Goal: Task Accomplishment & Management: Manage account settings

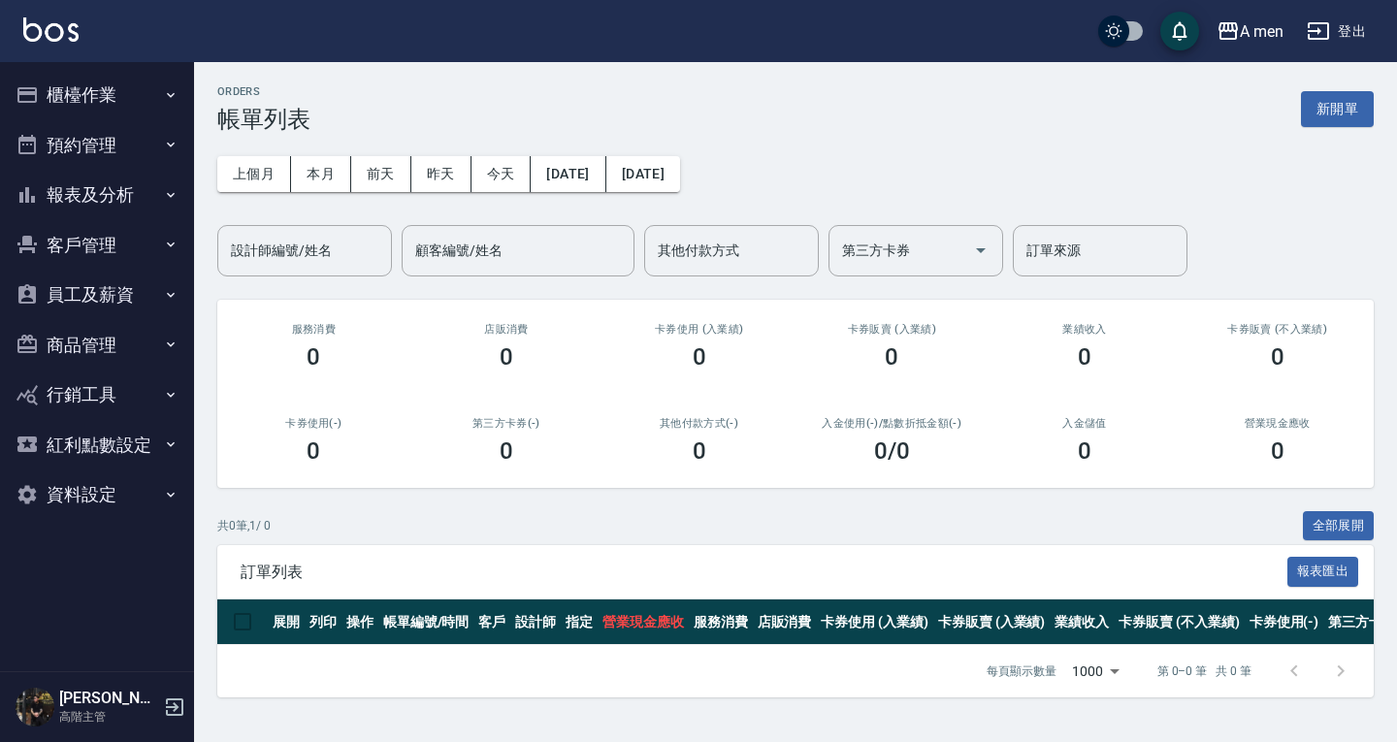
click at [107, 99] on button "櫃檯作業" at bounding box center [97, 95] width 179 height 50
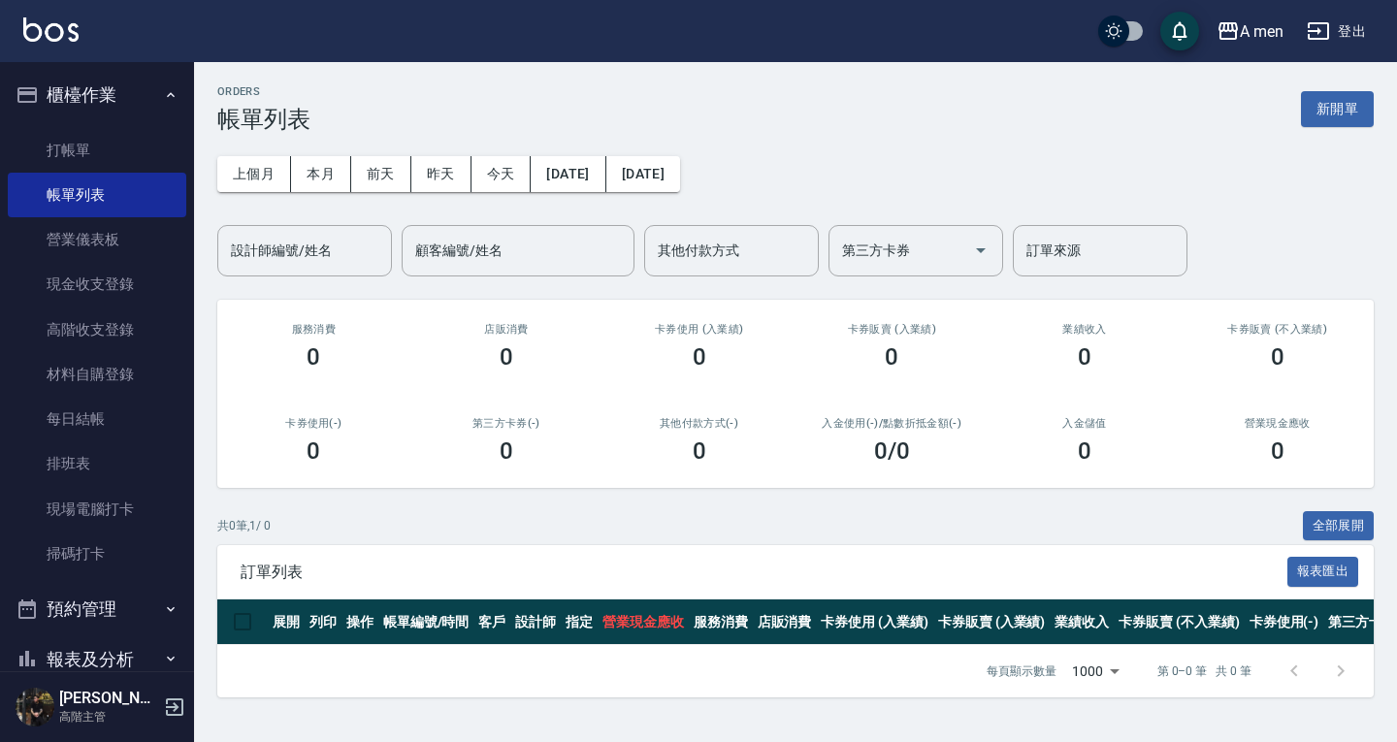
click at [148, 161] on link "打帳單" at bounding box center [97, 150] width 179 height 45
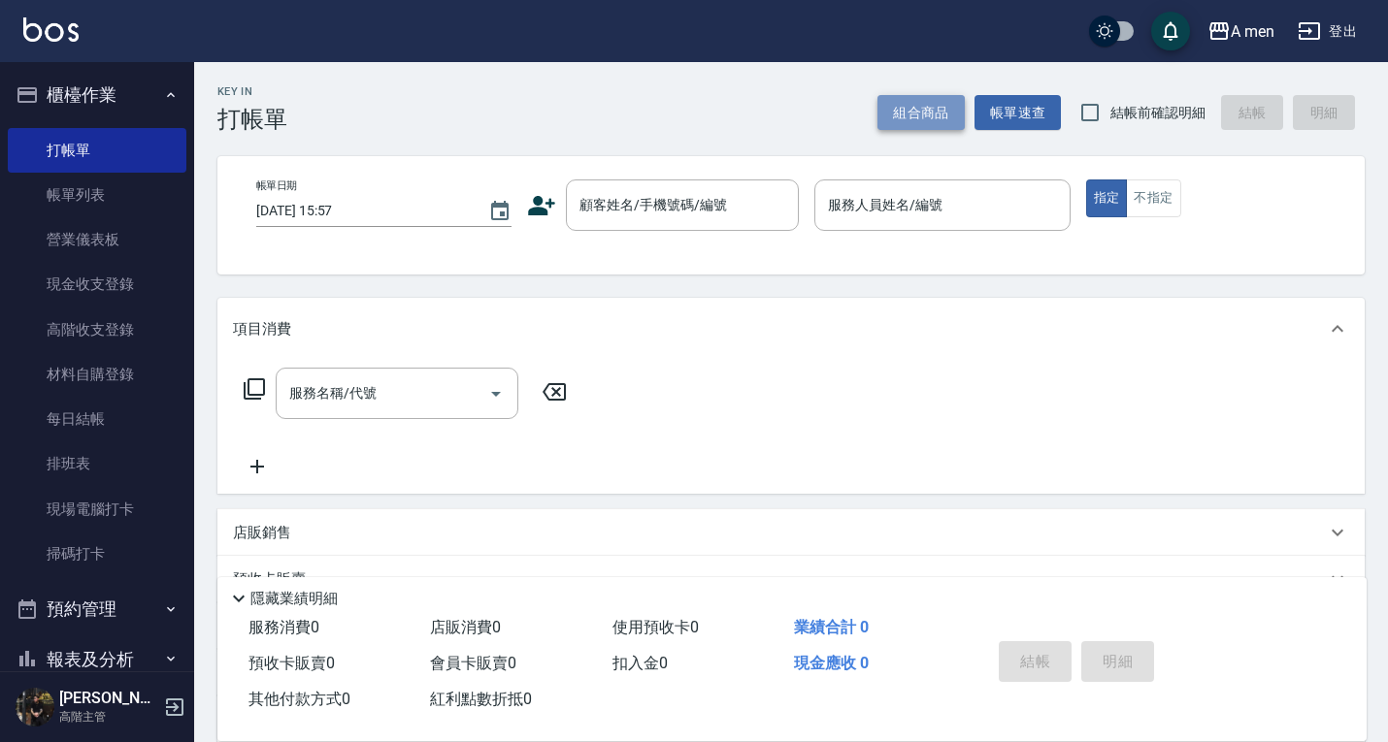
click at [943, 119] on button "組合商品" at bounding box center [920, 113] width 87 height 36
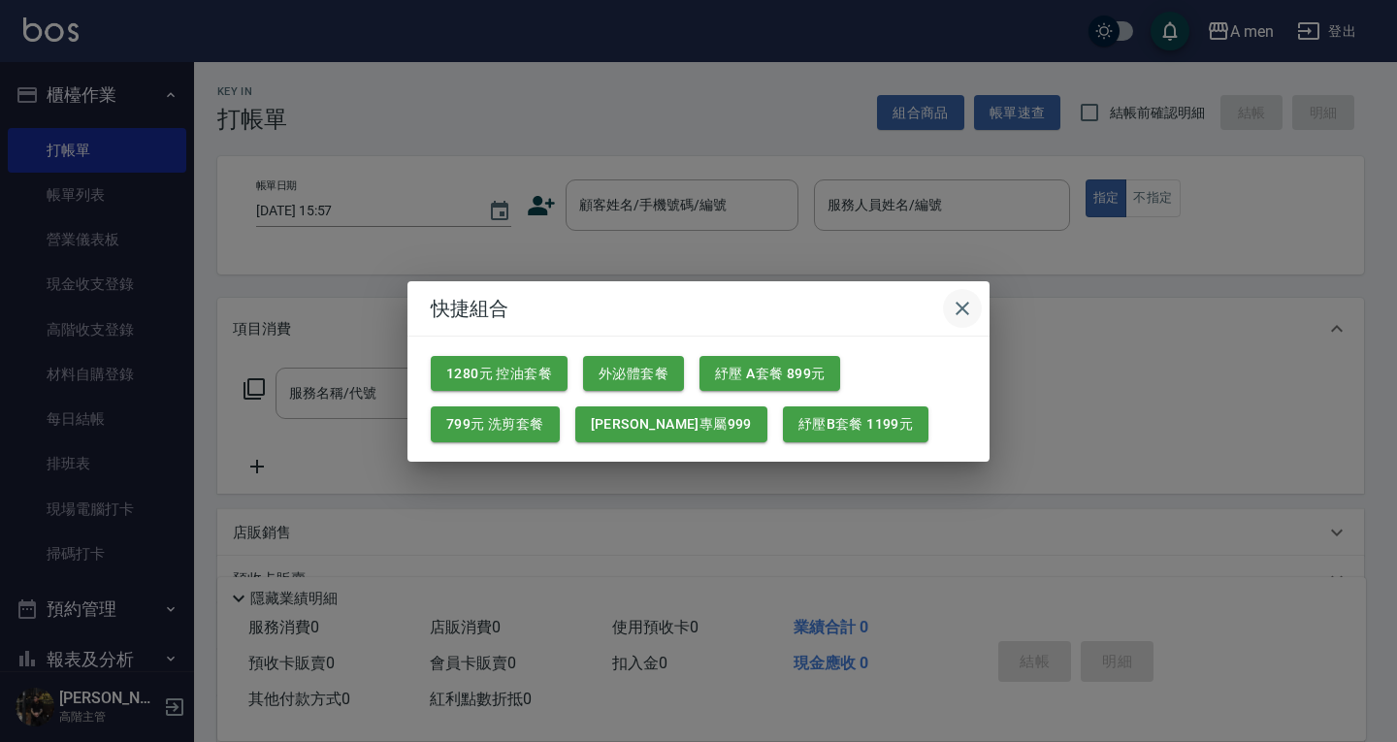
click at [967, 314] on icon "button" at bounding box center [962, 308] width 23 height 23
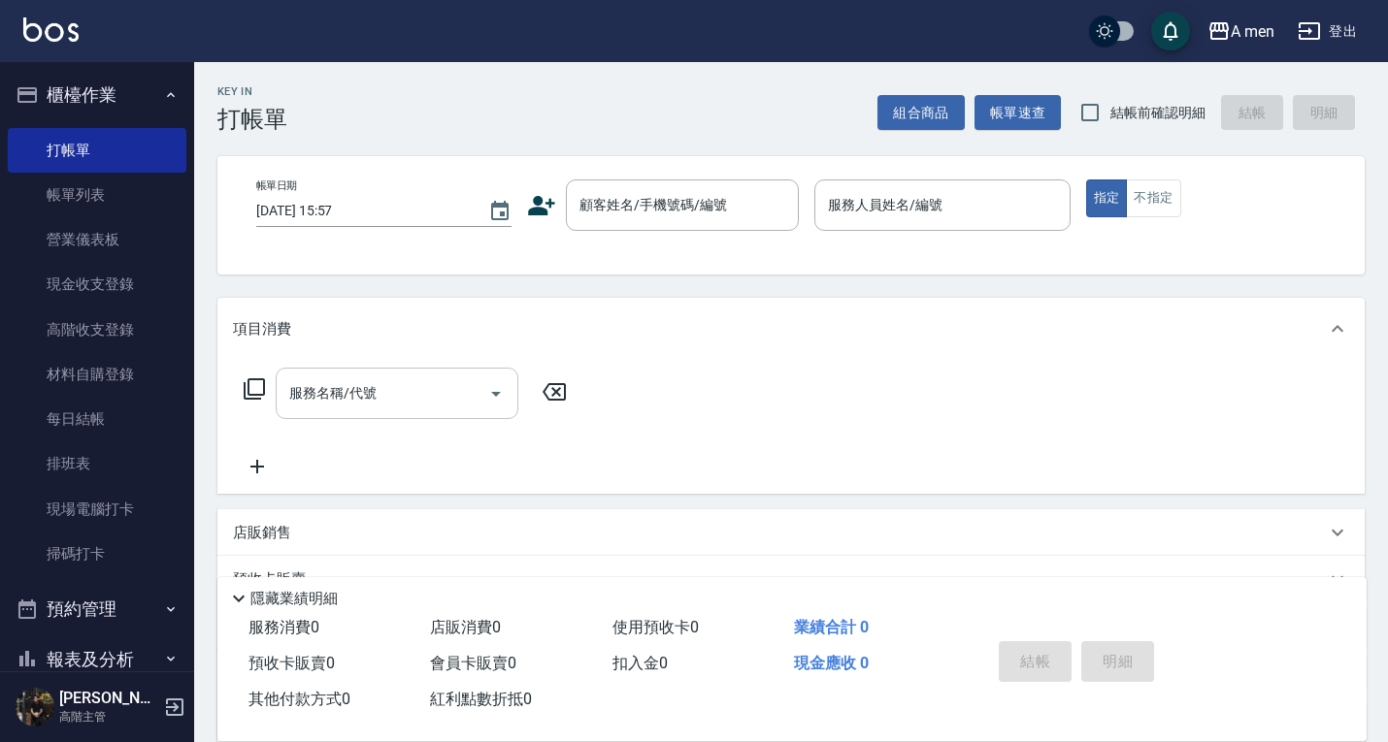
click at [398, 408] on input "服務名稱/代號" at bounding box center [382, 394] width 196 height 34
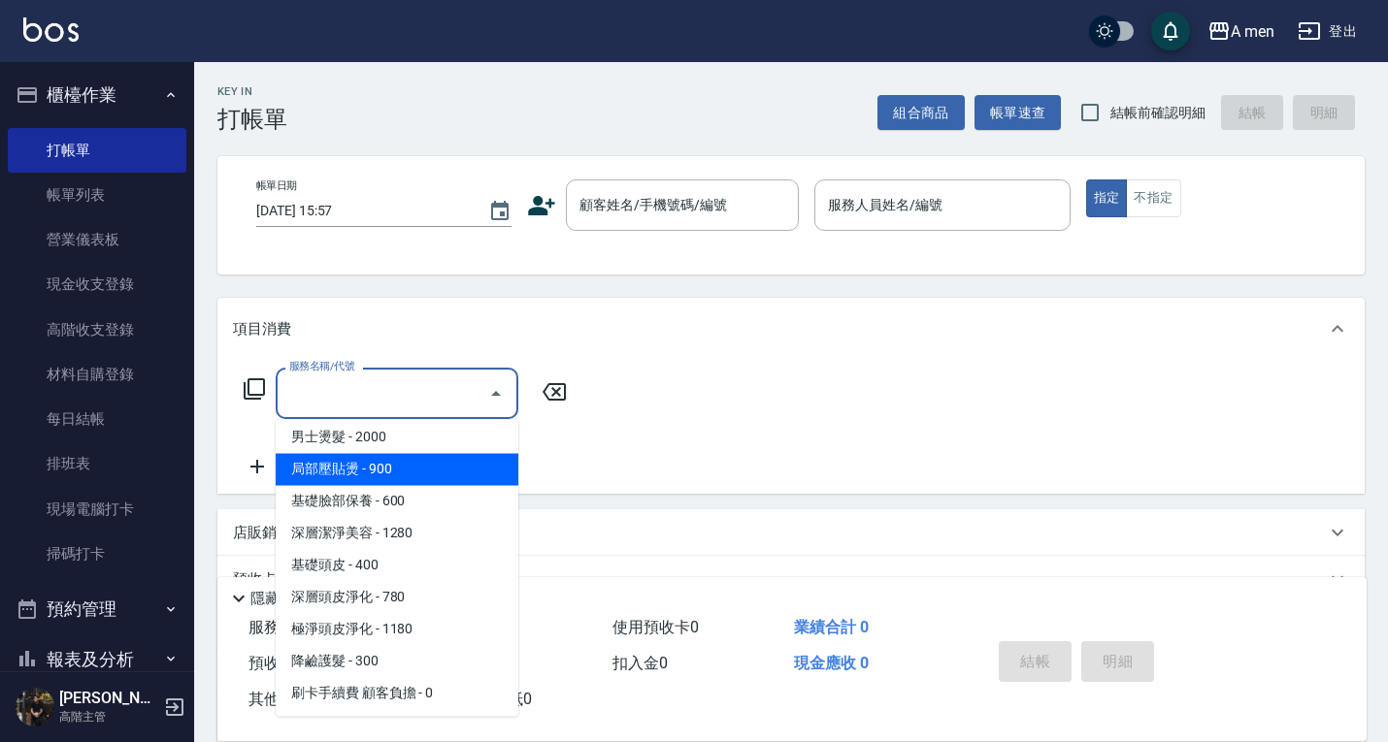
scroll to position [647, 0]
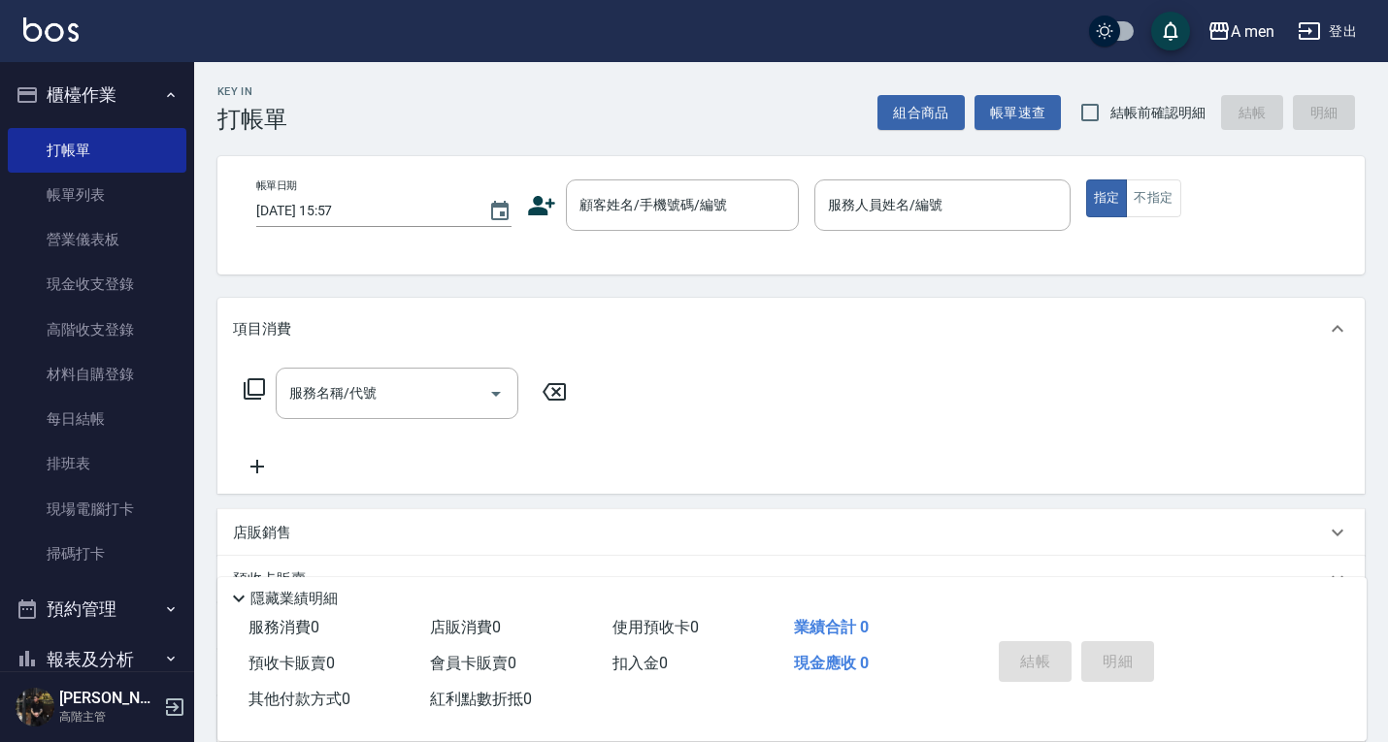
click at [582, 446] on div "服務名稱/代號 服務名稱/代號" at bounding box center [790, 427] width 1147 height 134
click at [637, 323] on div "項目消費" at bounding box center [779, 329] width 1093 height 20
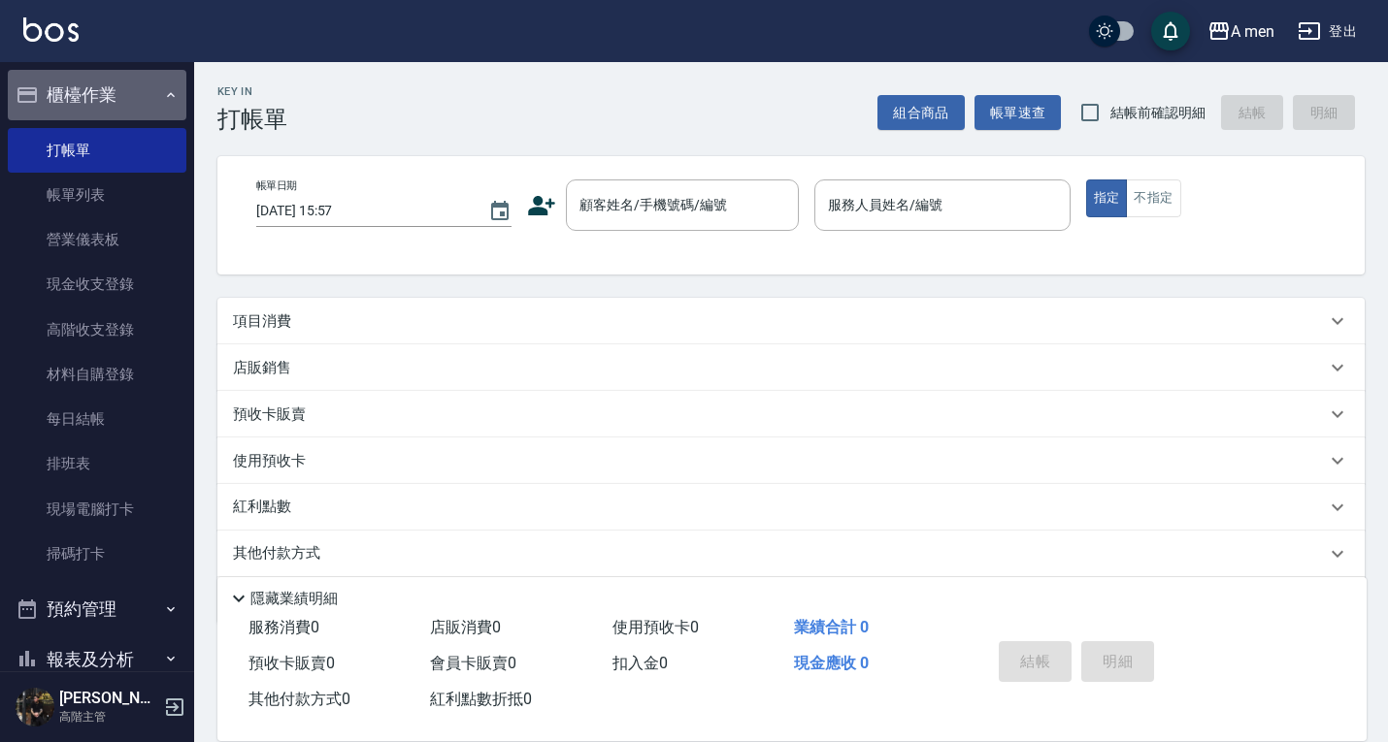
click at [123, 91] on button "櫃檯作業" at bounding box center [97, 95] width 179 height 50
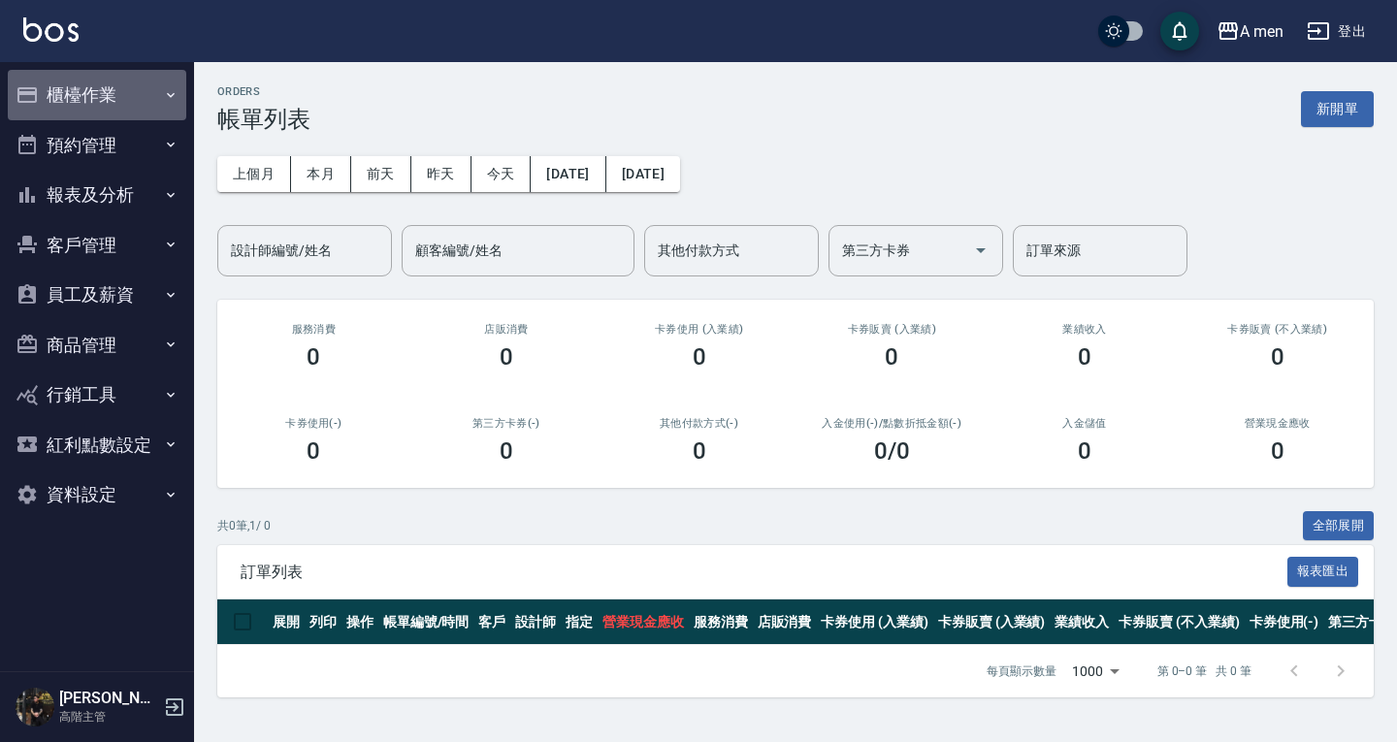
click at [111, 88] on button "櫃檯作業" at bounding box center [97, 95] width 179 height 50
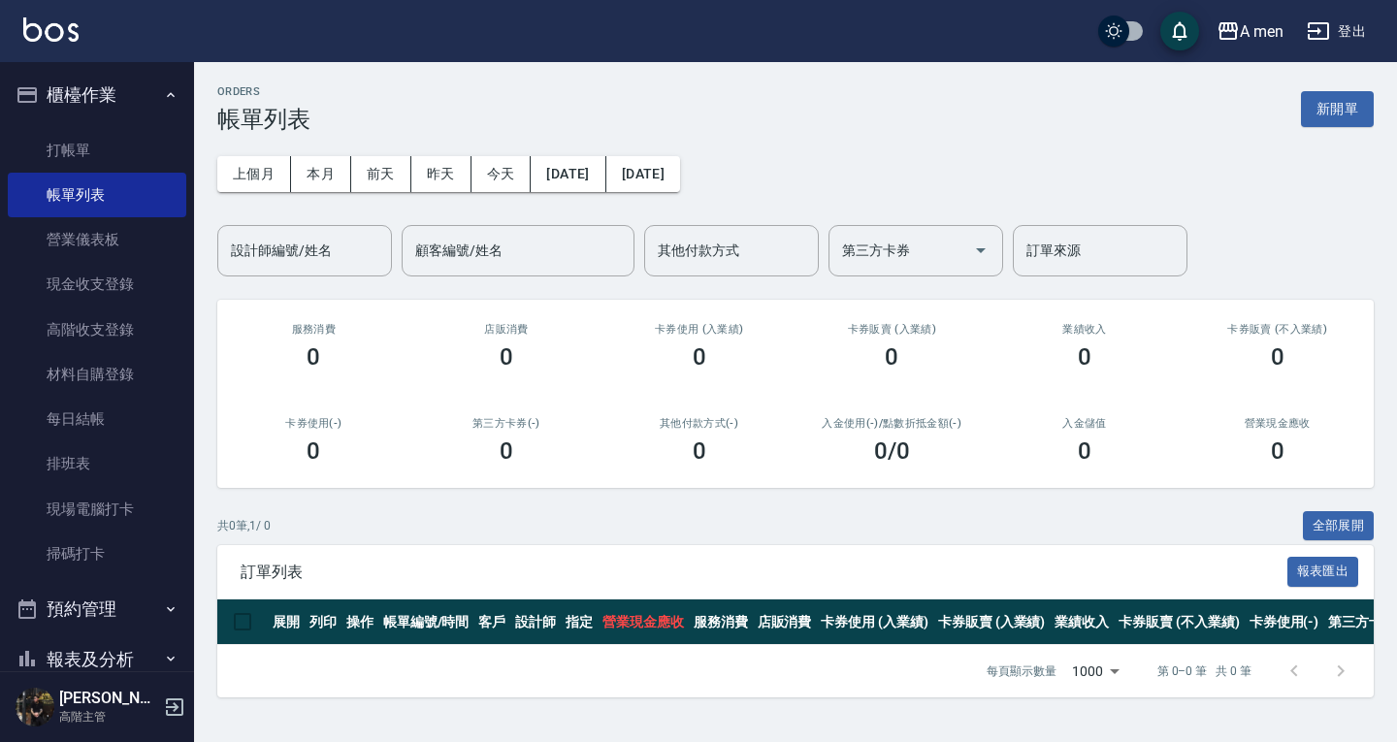
click at [88, 115] on button "櫃檯作業" at bounding box center [97, 95] width 179 height 50
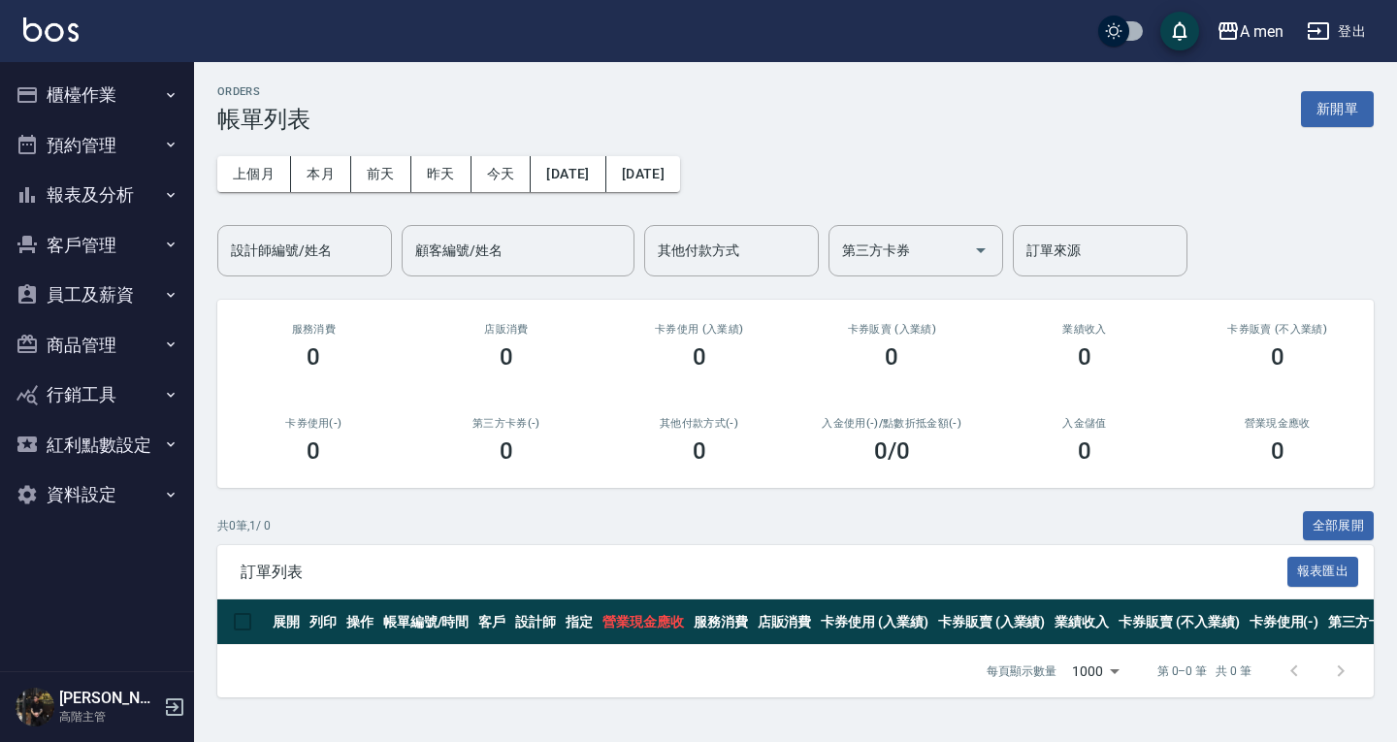
click at [117, 146] on button "預約管理" at bounding box center [97, 145] width 179 height 50
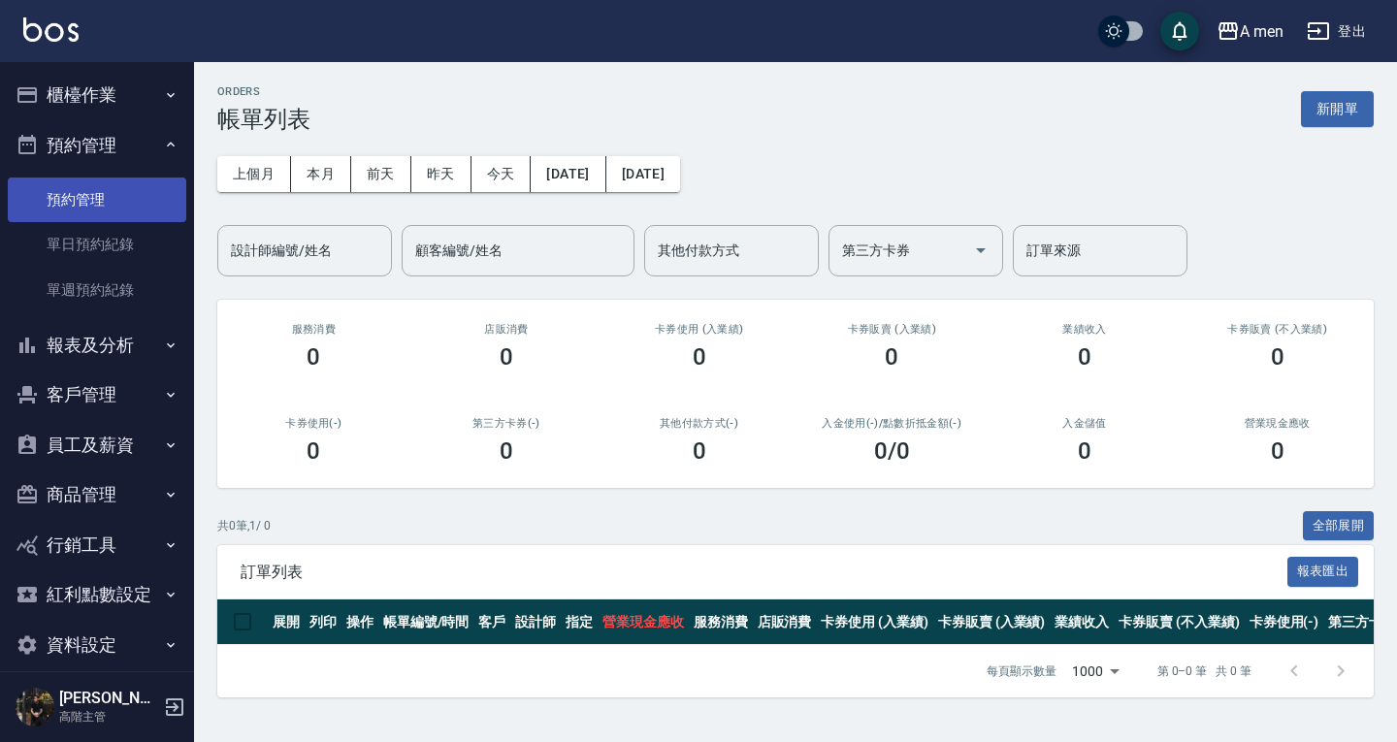
click at [112, 214] on link "預約管理" at bounding box center [97, 200] width 179 height 45
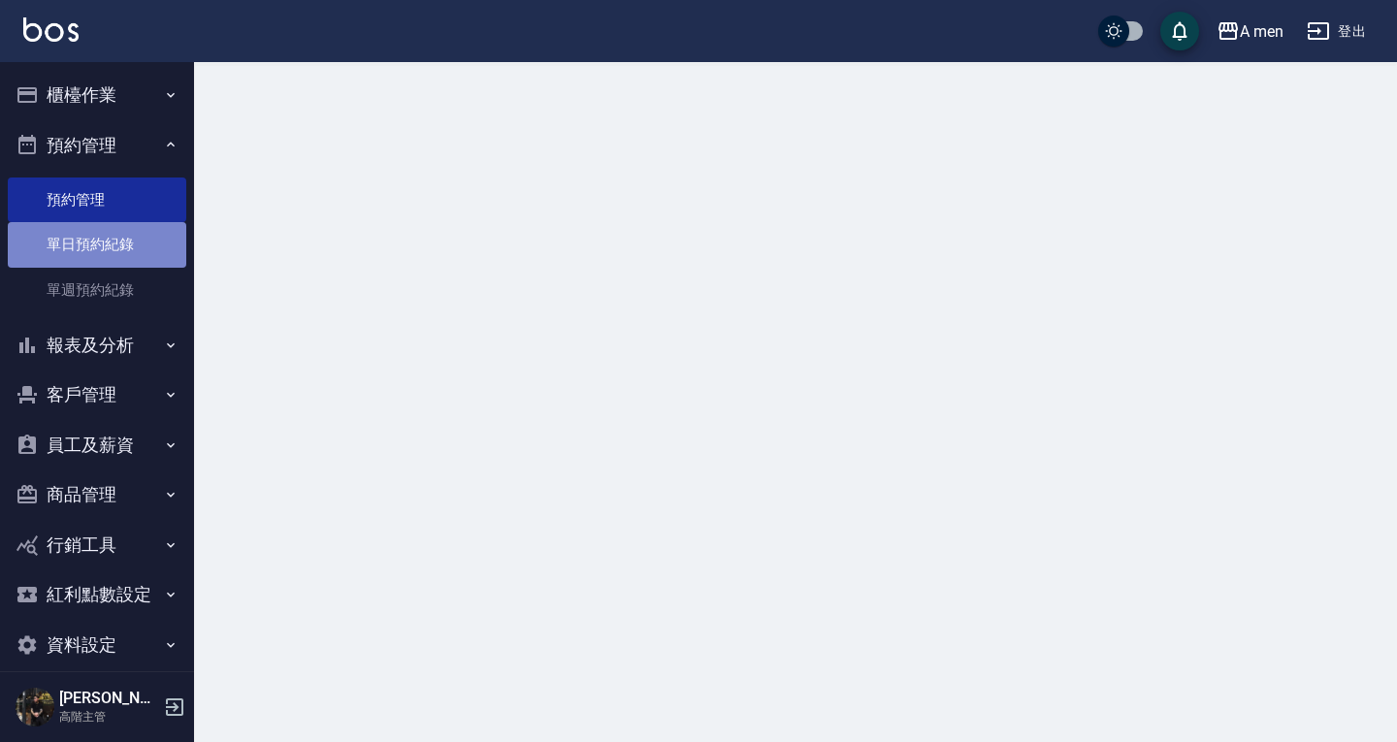
click at [122, 250] on link "單日預約紀錄" at bounding box center [97, 244] width 179 height 45
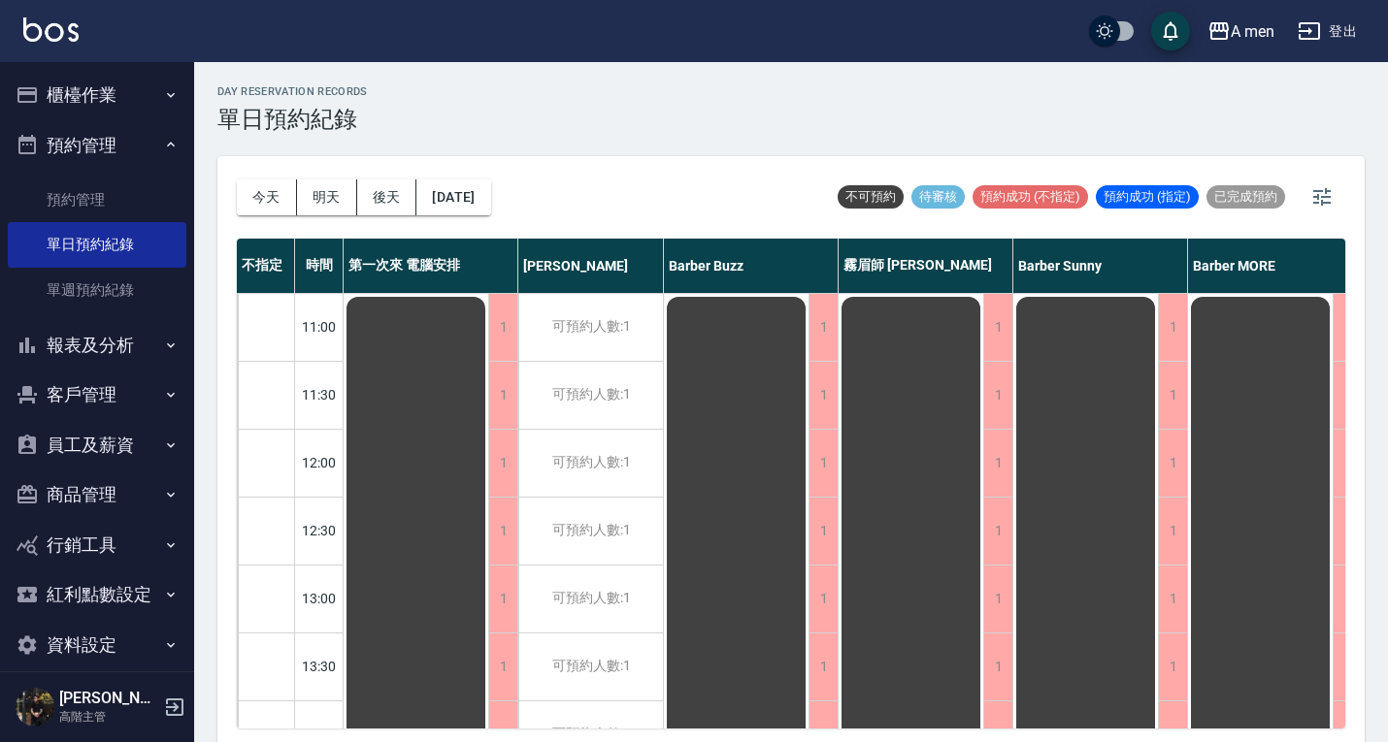
click at [259, 194] on button "今天" at bounding box center [267, 198] width 60 height 36
click at [331, 191] on button "明天" at bounding box center [327, 198] width 60 height 36
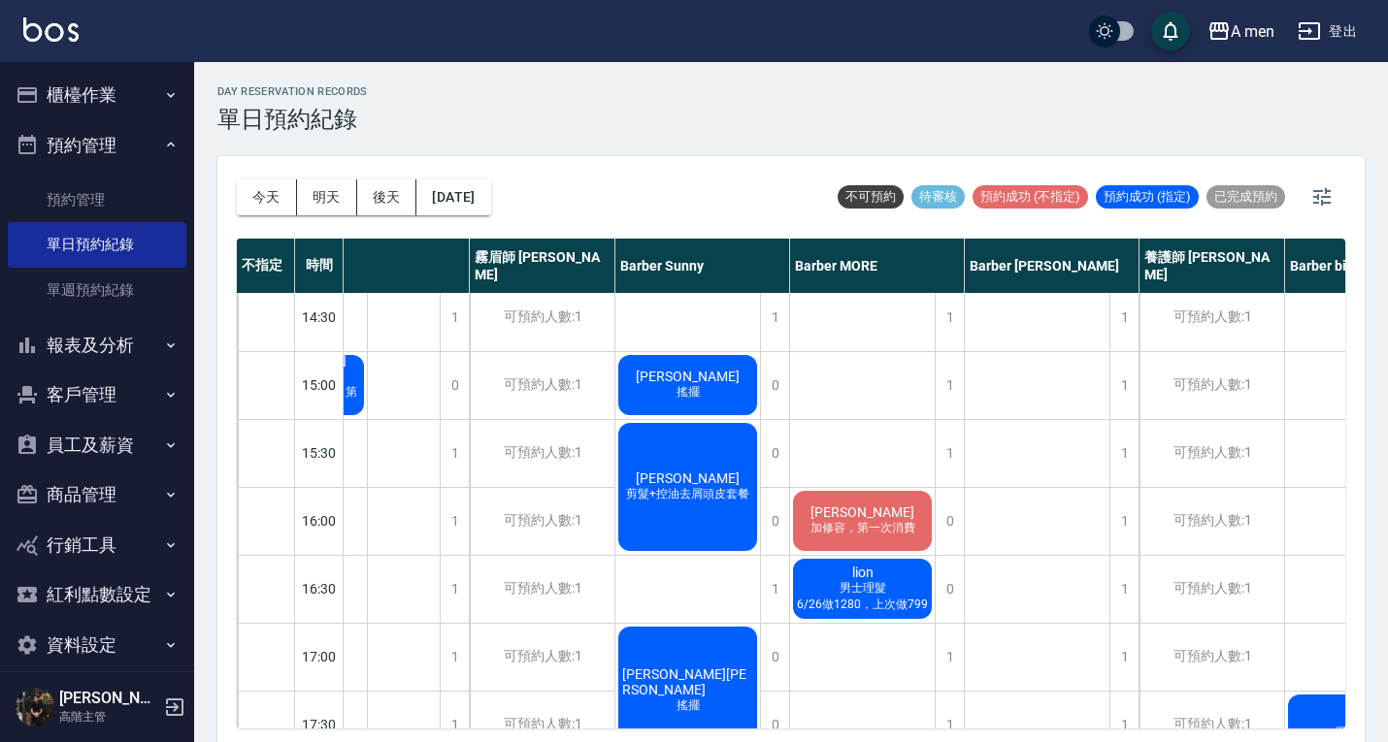
scroll to position [485, 437]
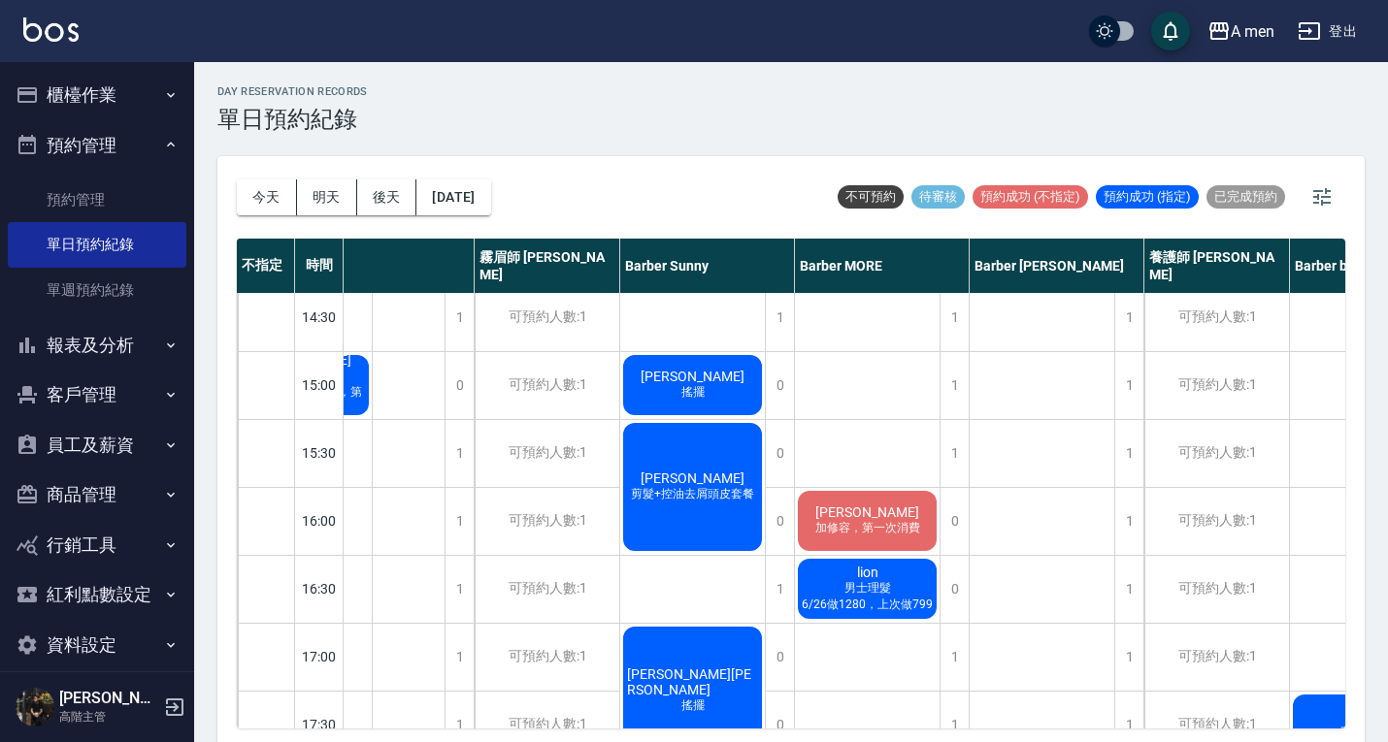
click at [893, 508] on div "康 加修容，第一次消費" at bounding box center [867, 521] width 145 height 66
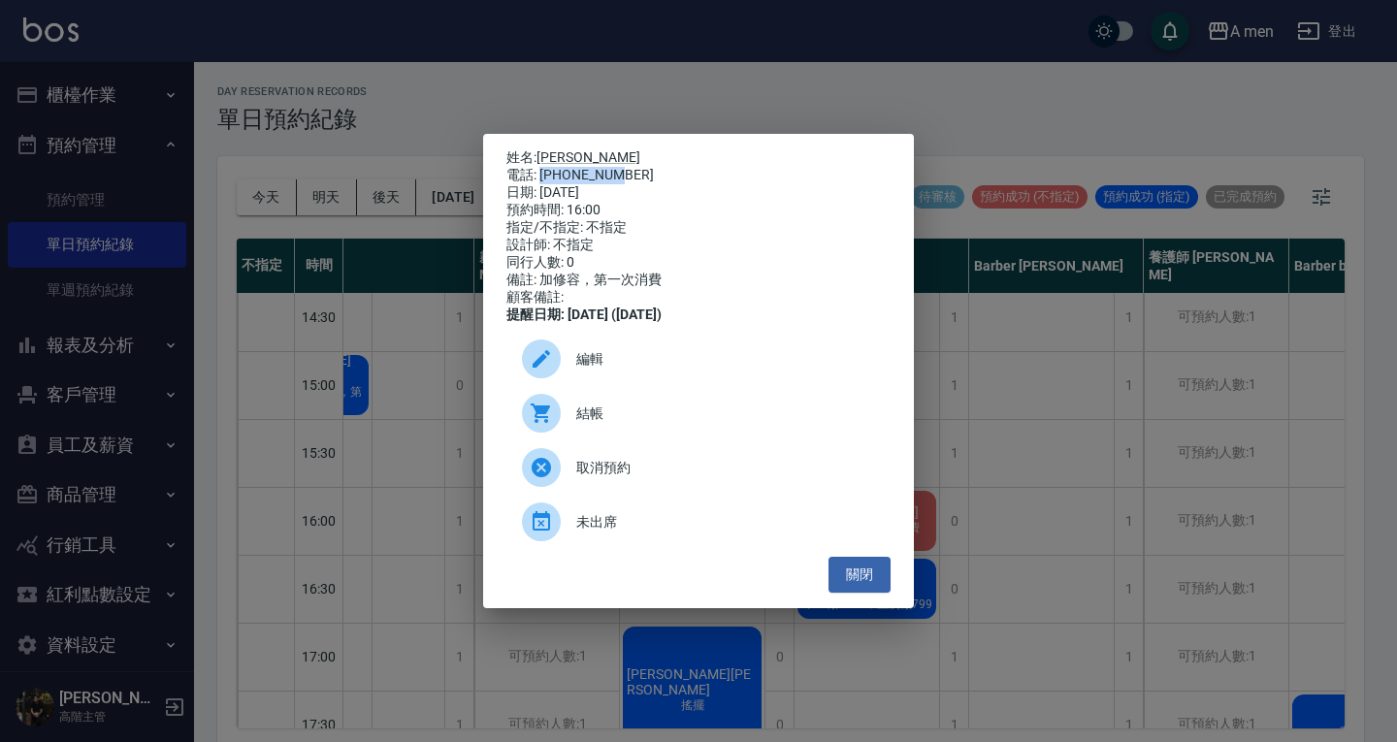
drag, startPoint x: 541, startPoint y: 170, endPoint x: 662, endPoint y: 177, distance: 121.5
click at [662, 177] on div "電話: 0910301596" at bounding box center [699, 175] width 384 height 17
copy div "0910301596"
click at [354, 128] on div "姓名: 康 電話: 0910301596 日期: 2025/09/08 預約時間: 16:00 指定/不指定: 不指定 設計師: 不指定 同行人數: 0 備註…" at bounding box center [698, 371] width 1397 height 742
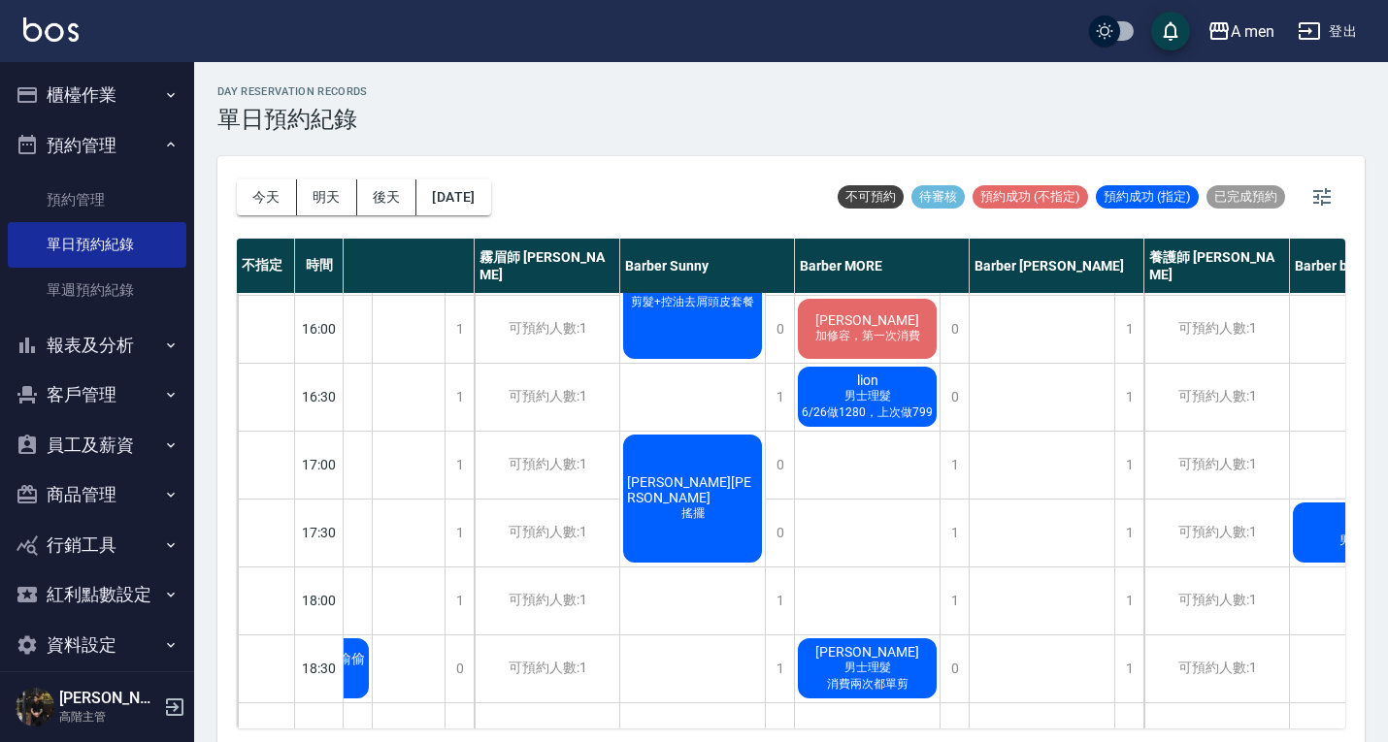
scroll to position [679, 437]
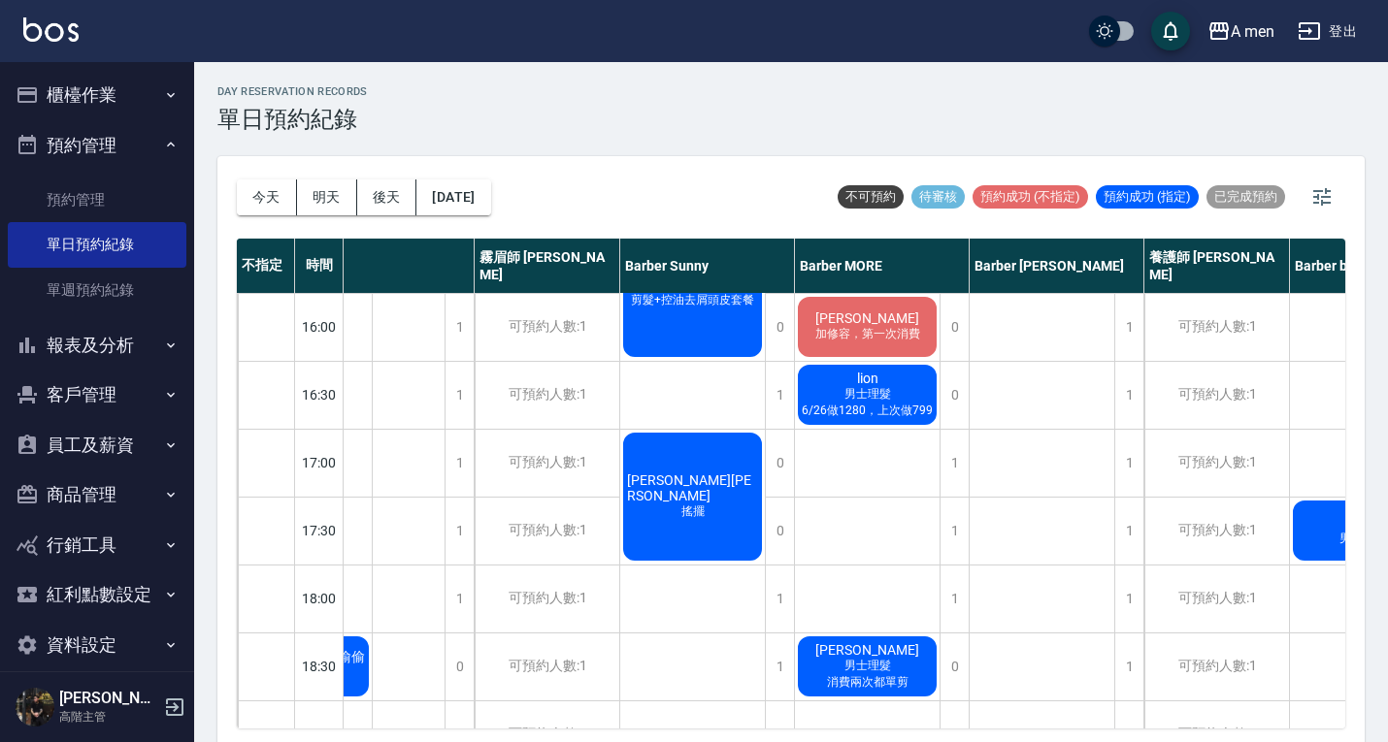
click at [880, 138] on div "day Reservation records 單日預約紀錄 今天 明天 後天 2025/09/08 不可預約 待審核 預約成功 (不指定) 預約成功 (指定…" at bounding box center [791, 405] width 1194 height 686
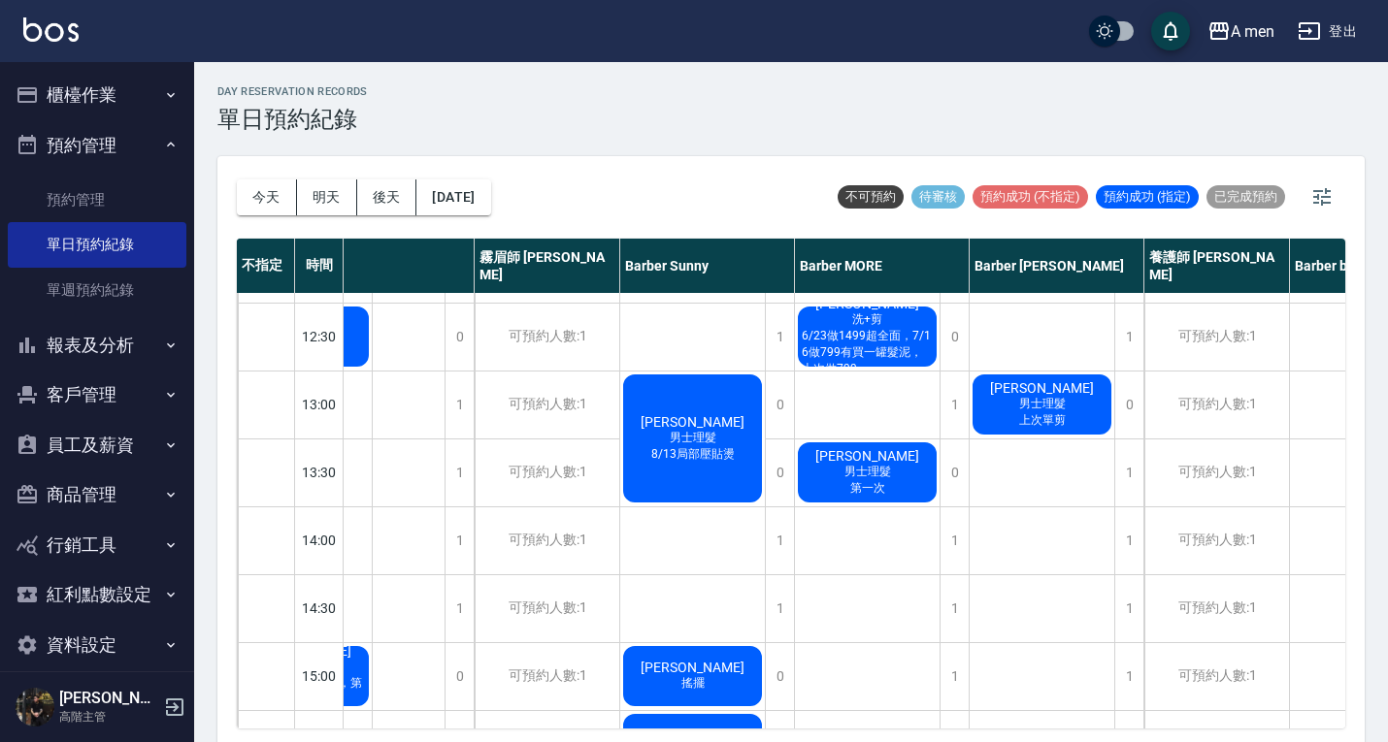
scroll to position [0, 437]
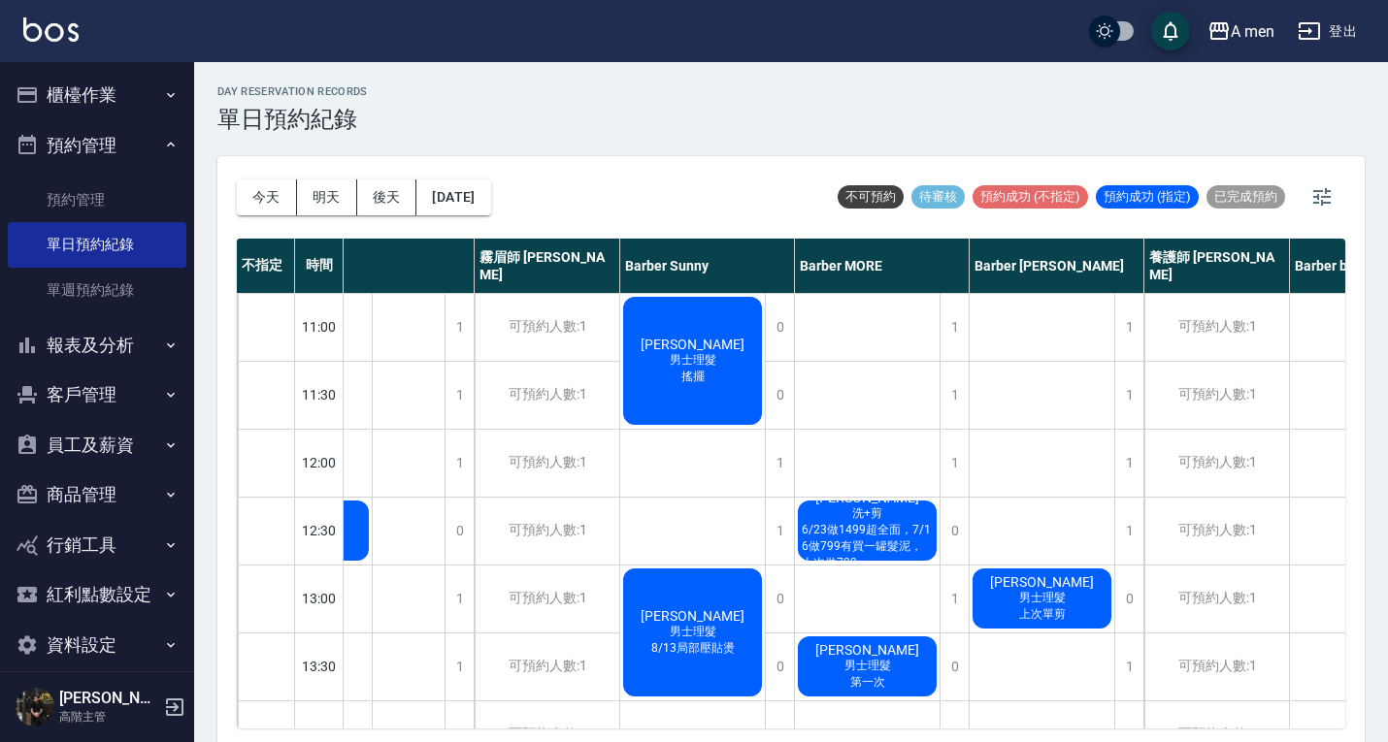
click at [807, 96] on div "day Reservation records 單日預約紀錄" at bounding box center [790, 109] width 1147 height 48
drag, startPoint x: 734, startPoint y: 94, endPoint x: 701, endPoint y: 90, distance: 33.2
click at [733, 94] on div "day Reservation records 單日預約紀錄" at bounding box center [790, 109] width 1147 height 48
click at [313, 109] on h3 "單日預約紀錄" at bounding box center [292, 119] width 150 height 27
drag, startPoint x: 747, startPoint y: 154, endPoint x: 832, endPoint y: 10, distance: 167.4
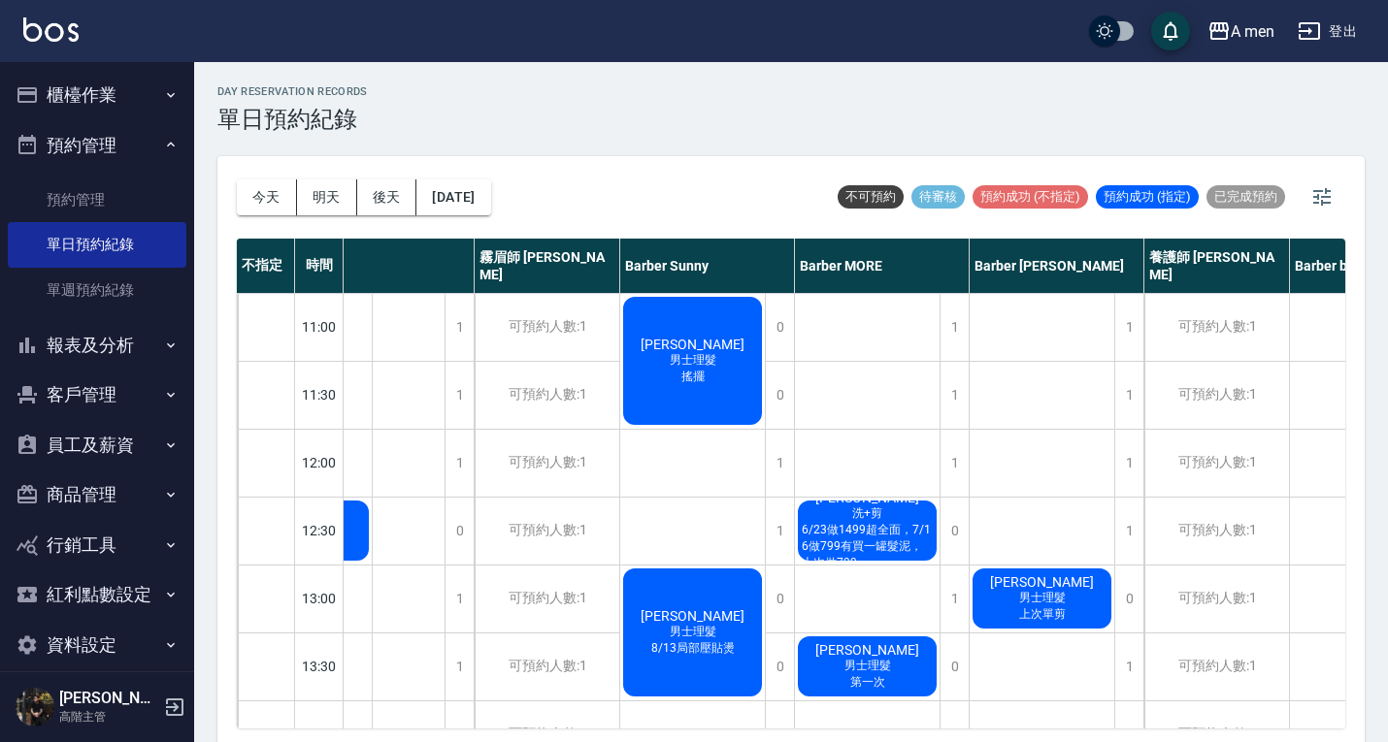
click at [747, 153] on div "day Reservation records 單日預約紀錄 今天 明天 後天 2025/09/08 不可預約 待審核 預約成功 (不指定) 預約成功 (指定…" at bounding box center [791, 405] width 1194 height 686
